Goal: Task Accomplishment & Management: Complete application form

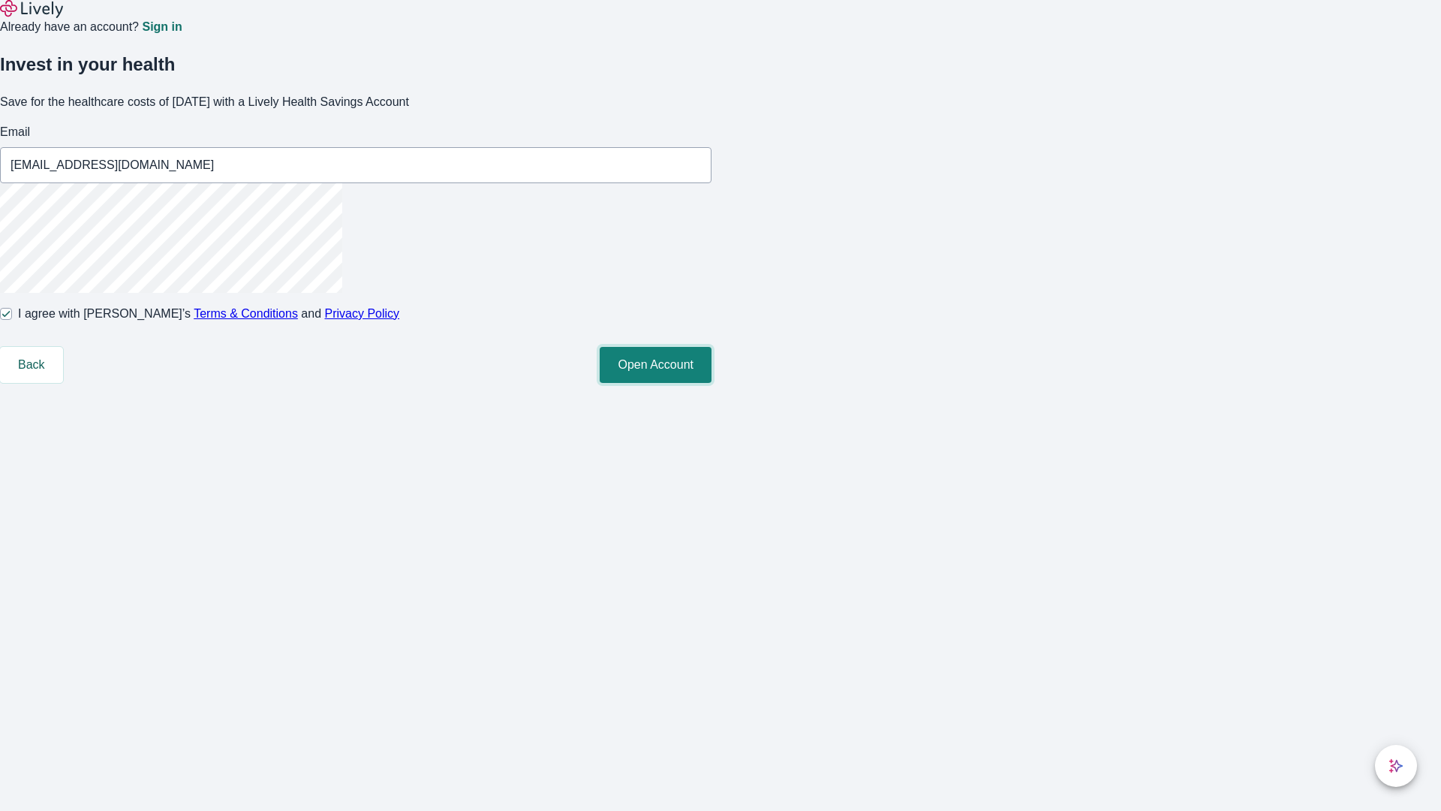
click at [711, 383] on button "Open Account" at bounding box center [656, 365] width 112 height 36
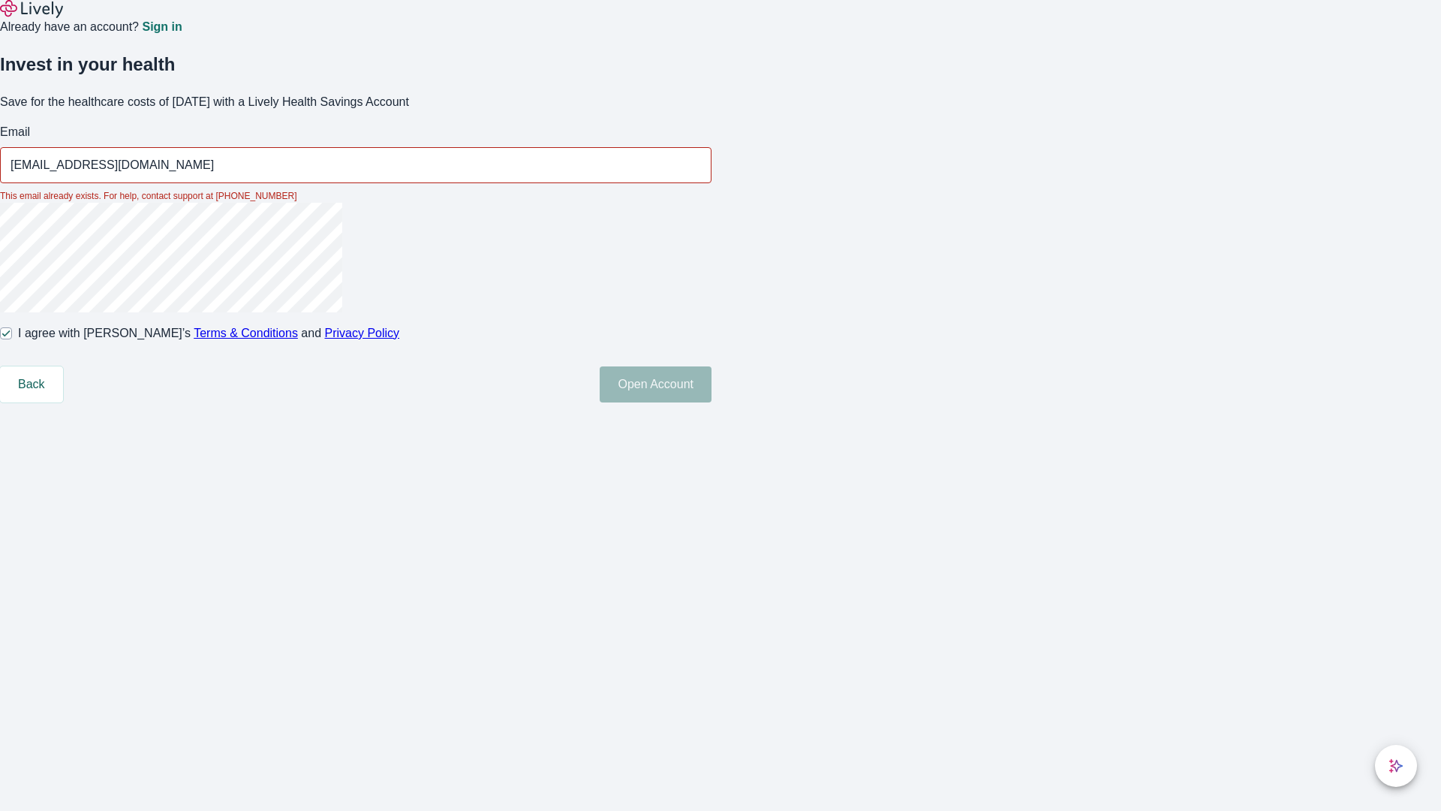
type input "[EMAIL_ADDRESS][DOMAIN_NAME]"
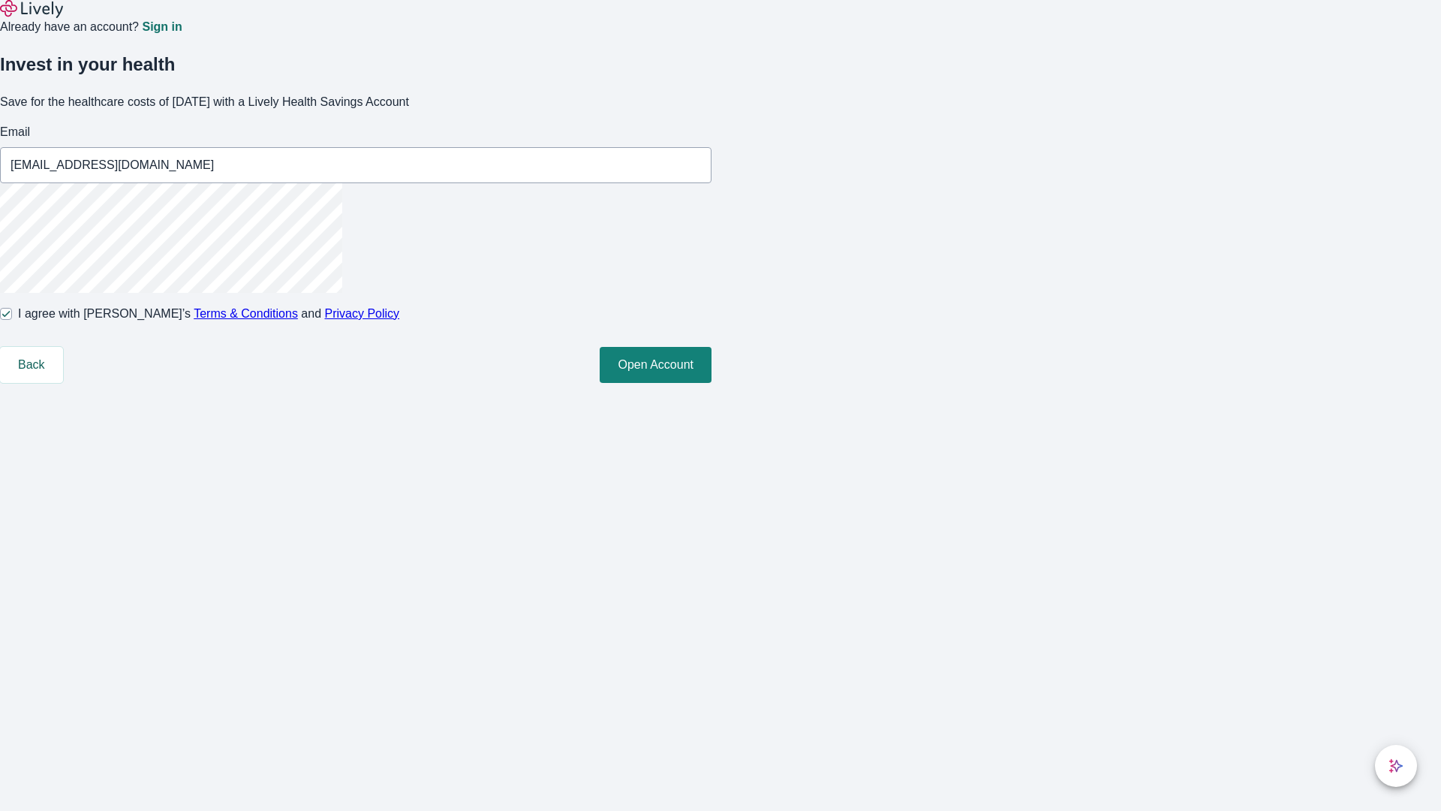
click at [12, 320] on input "I agree with Lively’s Terms & Conditions and Privacy Policy" at bounding box center [6, 314] width 12 height 12
checkbox input "false"
type input "[EMAIL_ADDRESS][DOMAIN_NAME]"
click at [12, 320] on input "I agree with Lively’s Terms & Conditions and Privacy Policy" at bounding box center [6, 314] width 12 height 12
checkbox input "true"
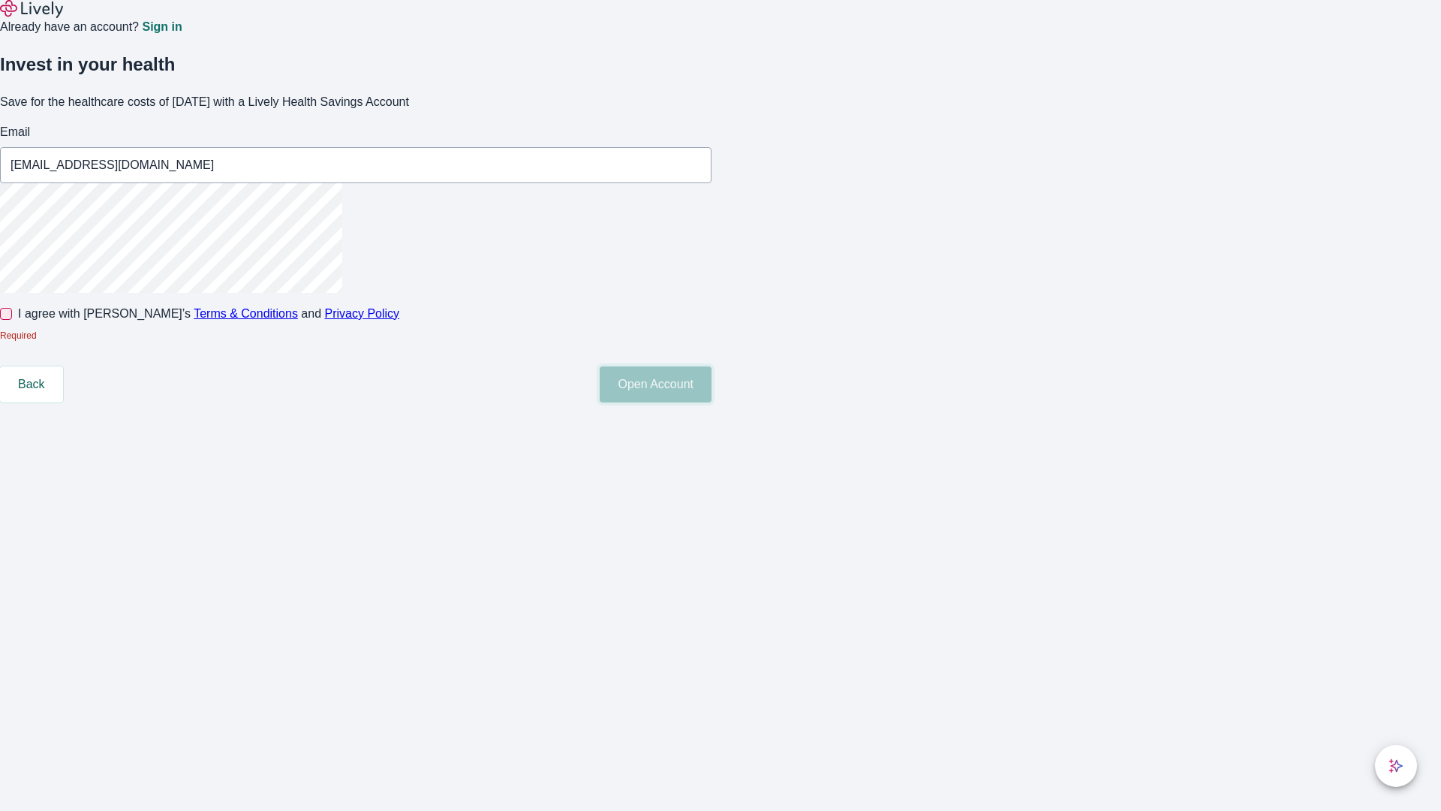
click at [711, 402] on button "Open Account" at bounding box center [656, 384] width 112 height 36
